Goal: Download file/media

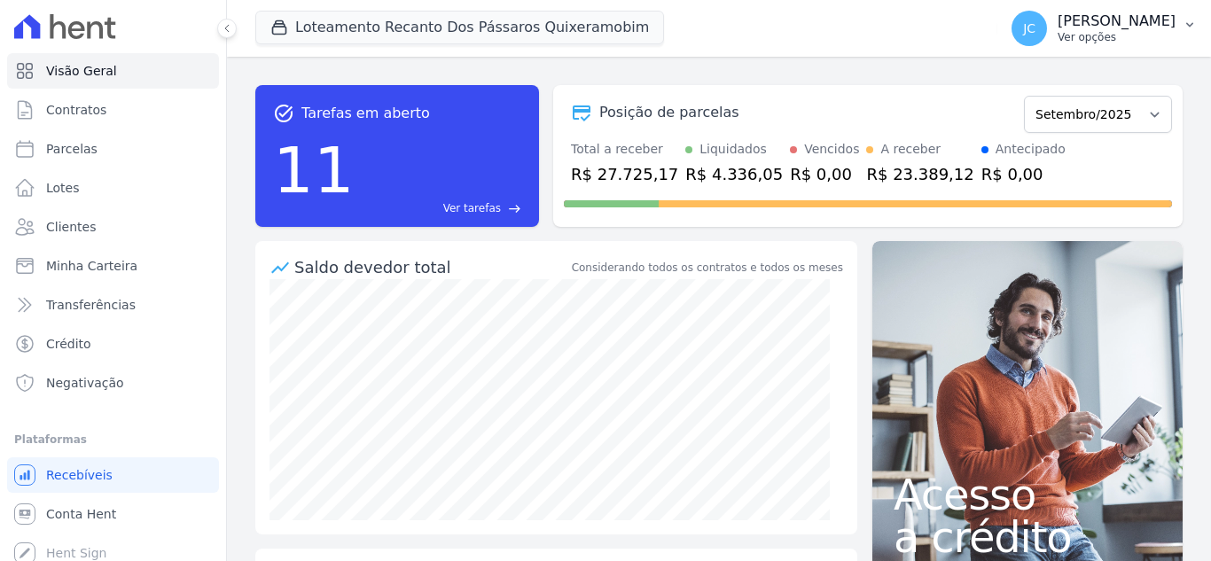
click at [1124, 27] on p "[PERSON_NAME]" at bounding box center [1117, 21] width 118 height 18
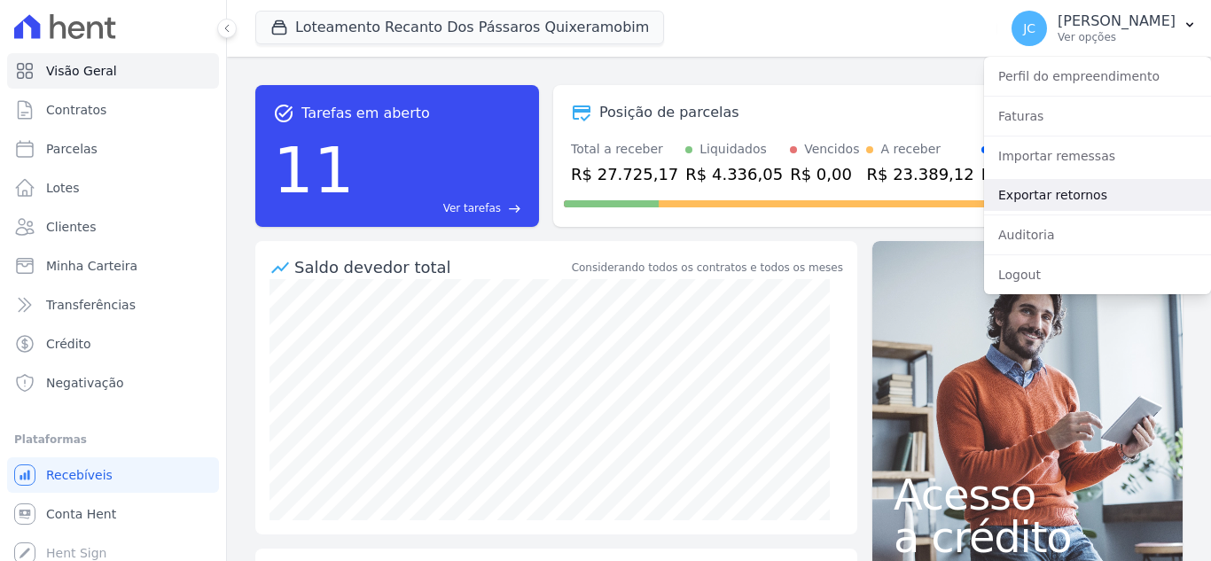
click at [1037, 199] on link "Exportar retornos" at bounding box center [1097, 195] width 227 height 32
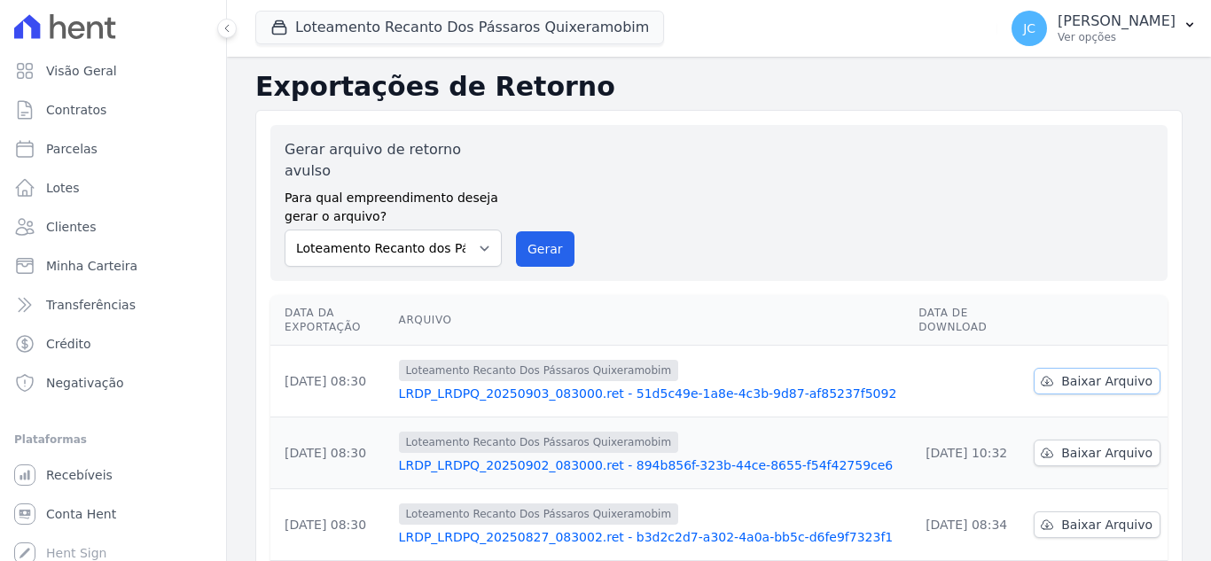
click at [1088, 372] on span "Baixar Arquivo" at bounding box center [1106, 381] width 91 height 18
drag, startPoint x: 432, startPoint y: 20, endPoint x: 431, endPoint y: 43, distance: 23.1
click at [432, 20] on button "Loteamento Recanto Dos Pássaros Quixeramobim" at bounding box center [459, 28] width 409 height 34
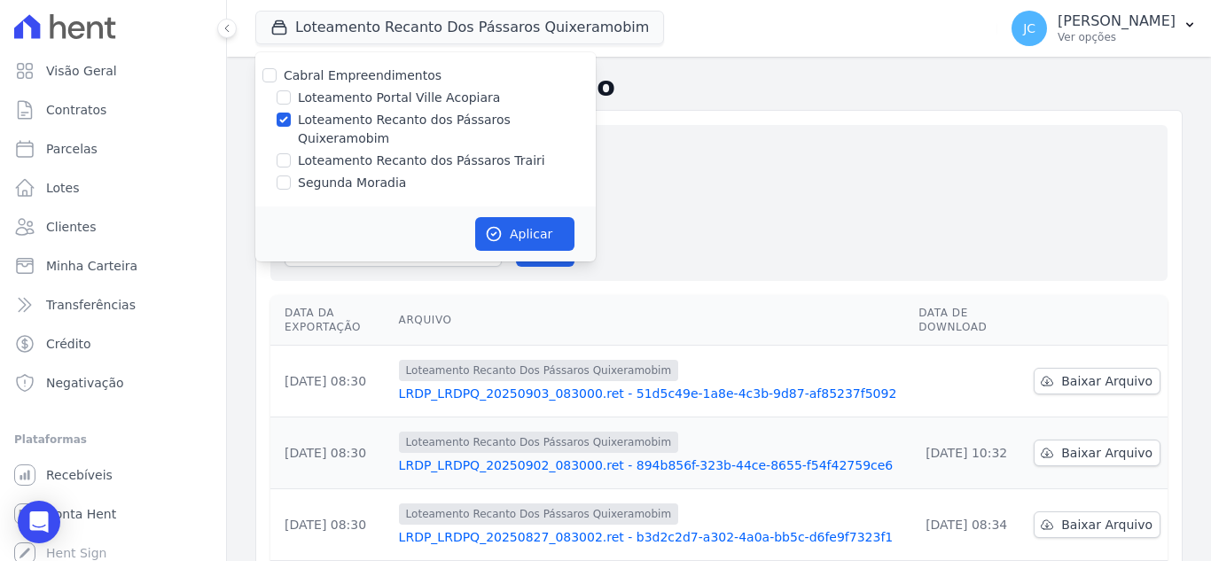
click at [343, 122] on label "Loteamento Recanto dos Pássaros Quixeramobim" at bounding box center [447, 129] width 298 height 37
click at [291, 122] on input "Loteamento Recanto dos Pássaros Quixeramobim" at bounding box center [284, 120] width 14 height 14
checkbox input "false"
click at [337, 152] on label "Loteamento Recanto dos Pássaros Trairi" at bounding box center [421, 161] width 247 height 19
click at [291, 153] on input "Loteamento Recanto dos Pássaros Trairi" at bounding box center [284, 160] width 14 height 14
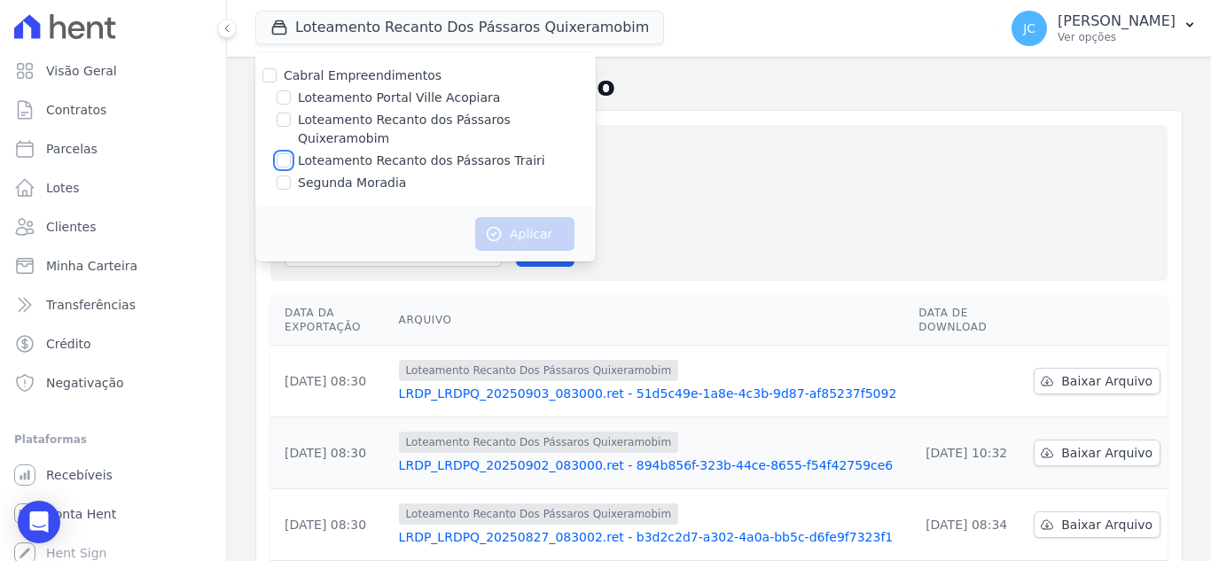
checkbox input "true"
click at [515, 219] on button "Aplicar" at bounding box center [524, 234] width 99 height 34
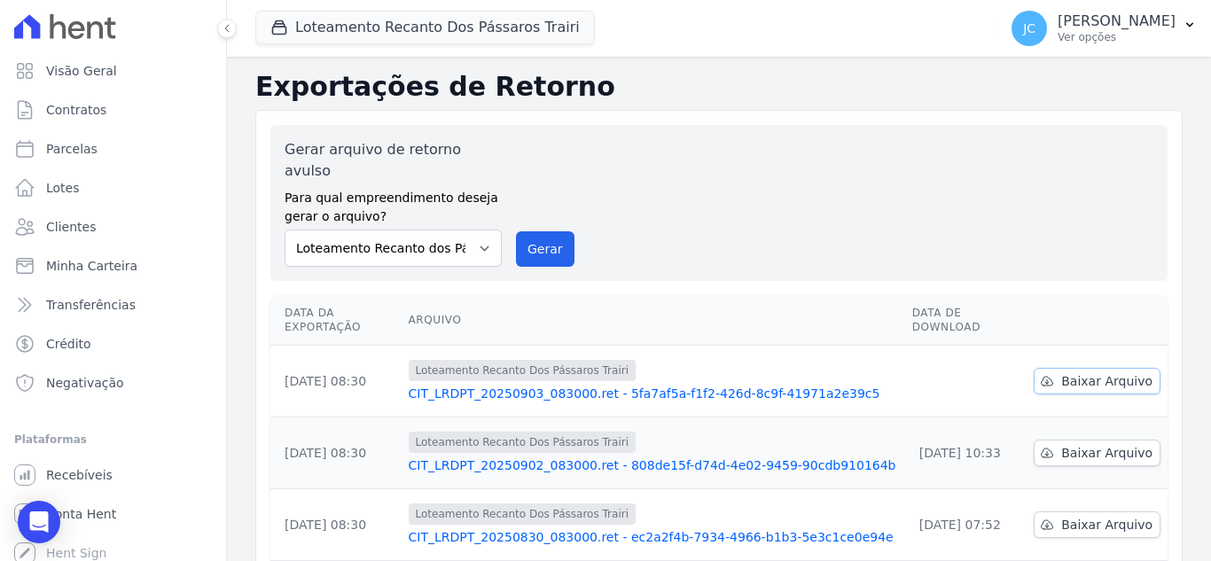
click at [1077, 372] on span "Baixar Arquivo" at bounding box center [1106, 381] width 91 height 18
